Goal: Task Accomplishment & Management: Complete application form

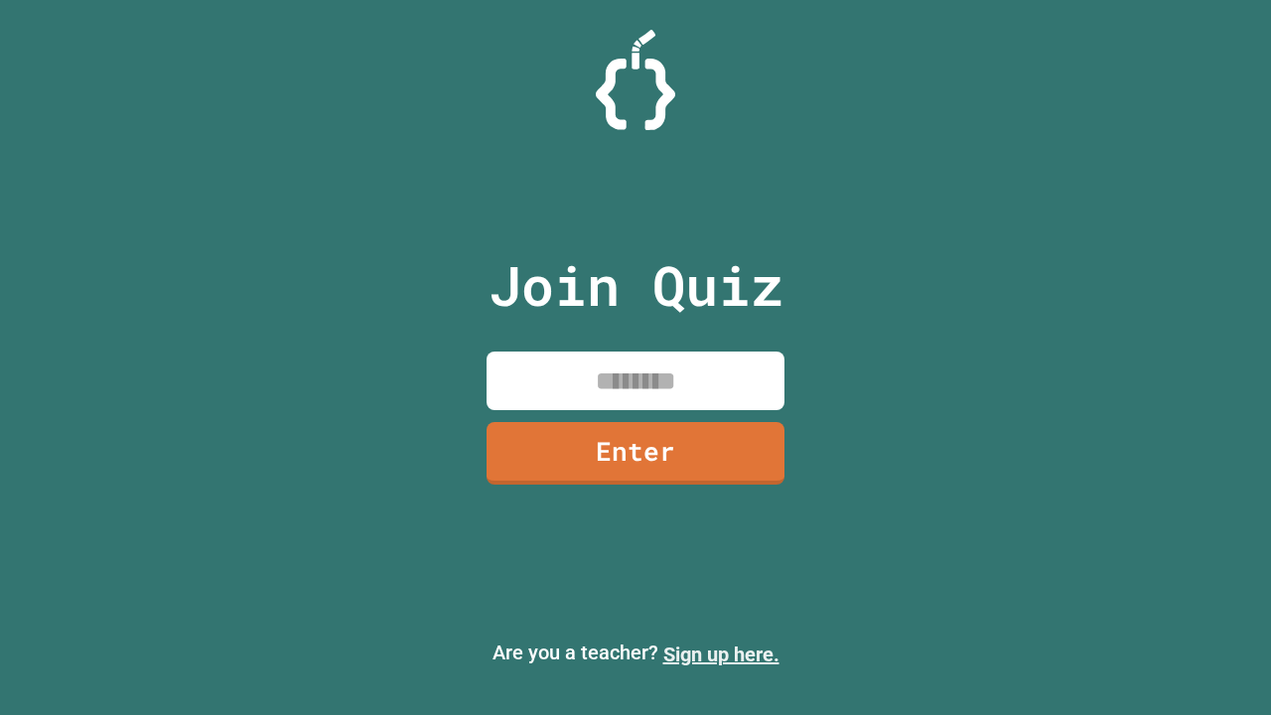
click at [721, 654] on link "Sign up here." at bounding box center [721, 654] width 116 height 24
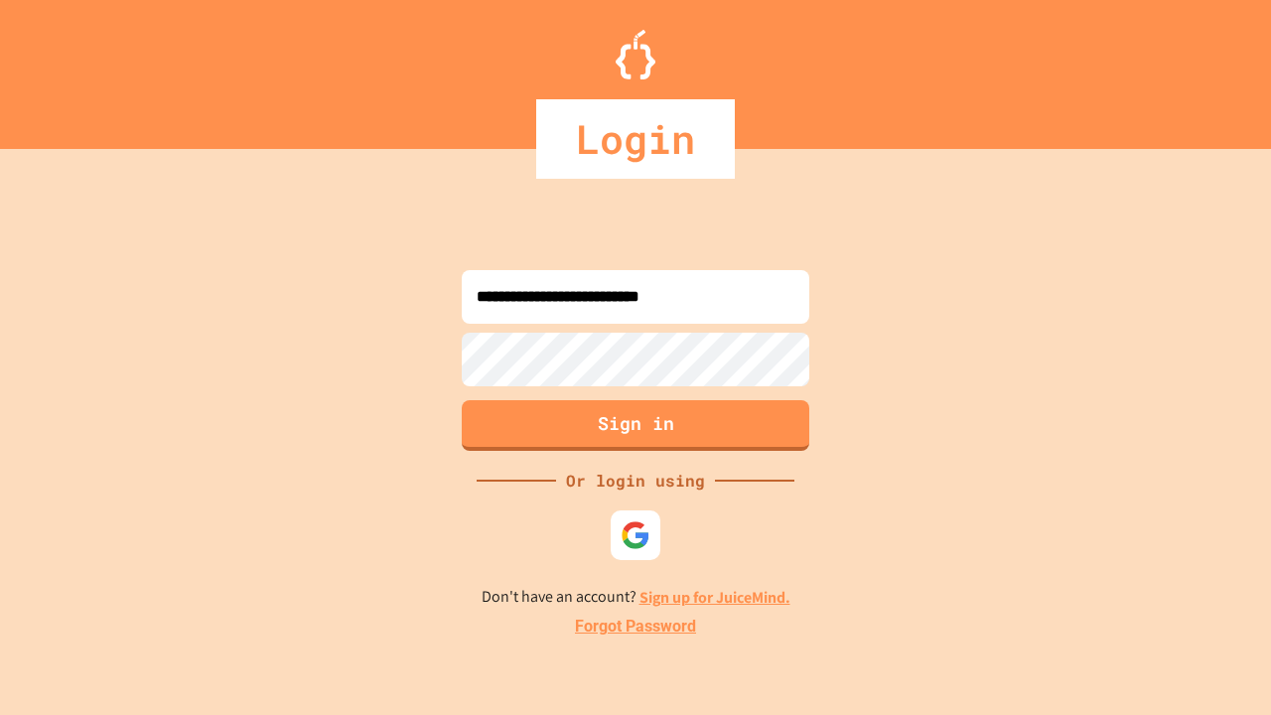
type input "**********"
